Goal: Task Accomplishment & Management: Manage account settings

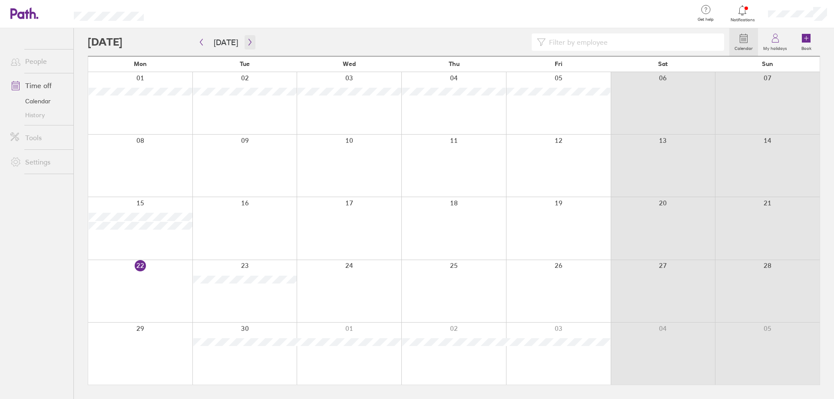
click at [247, 41] on icon "button" at bounding box center [250, 42] width 7 height 7
click at [248, 41] on icon "button" at bounding box center [249, 42] width 3 height 7
click at [202, 42] on icon "button" at bounding box center [201, 42] width 7 height 7
click at [302, 17] on div at bounding box center [423, 14] width 530 height 28
click at [292, 15] on div at bounding box center [423, 14] width 530 height 28
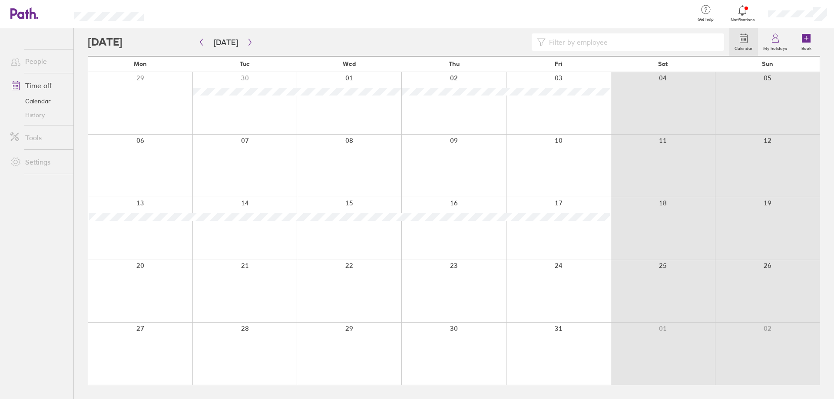
click at [292, 15] on div at bounding box center [423, 14] width 530 height 28
click at [309, 14] on div at bounding box center [423, 14] width 530 height 28
click at [333, 16] on div at bounding box center [423, 14] width 530 height 28
click at [356, 12] on div at bounding box center [423, 14] width 530 height 28
